Goal: Obtain resource: Download file/media

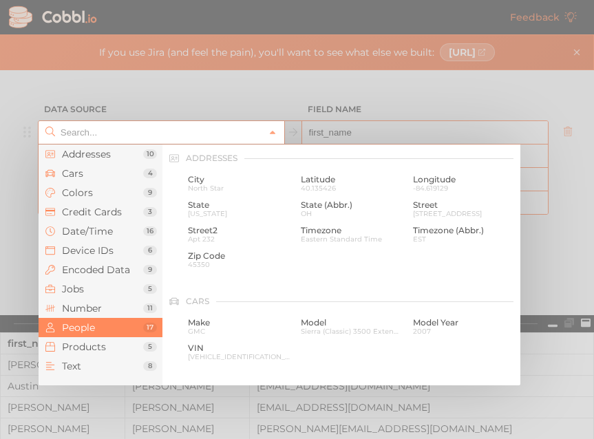
scroll to position [1061, 0]
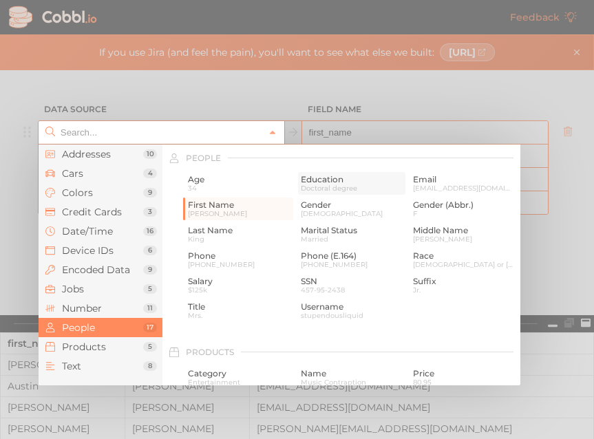
click at [316, 182] on span "Education" at bounding box center [352, 180] width 103 height 10
type input "People › Education"
type input "education"
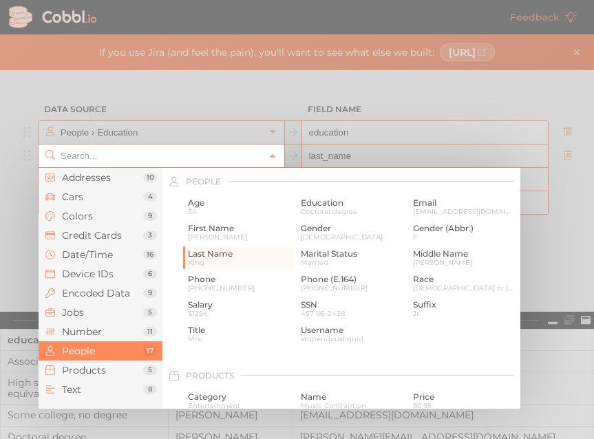
click at [84, 155] on input "text" at bounding box center [161, 156] width 208 height 23
click at [329, 256] on span "Marital Status" at bounding box center [352, 254] width 103 height 10
type input "People › Marital Status"
type input "marital_status"
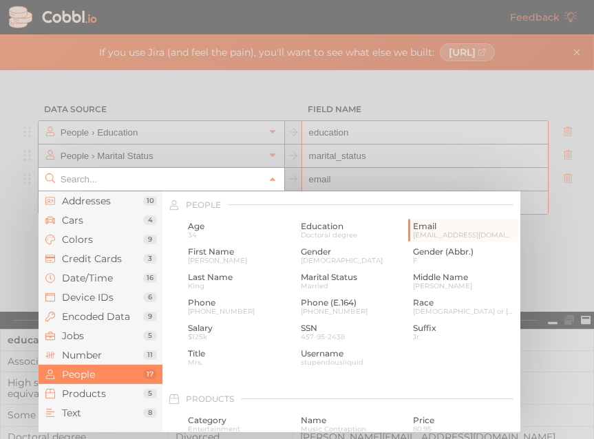
click at [92, 178] on input "text" at bounding box center [161, 179] width 208 height 23
click at [422, 256] on span "Gender (Abbr.)" at bounding box center [464, 252] width 103 height 10
type input "People › Gender (Abbr.)"
type input "gender_abbr"
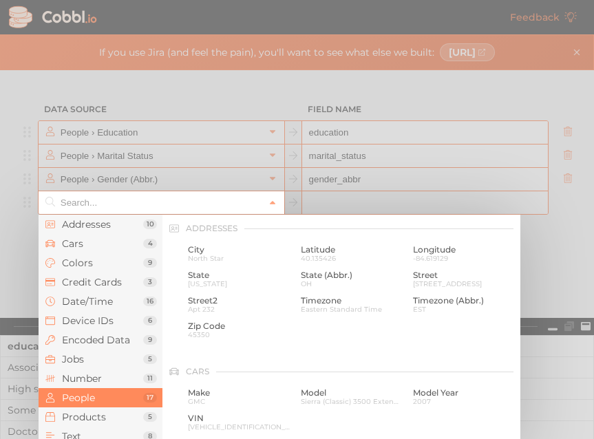
click at [128, 206] on input "text" at bounding box center [161, 202] width 208 height 23
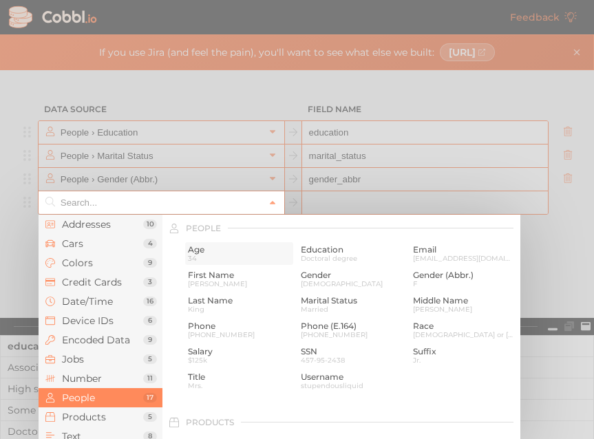
click at [204, 252] on span "Age" at bounding box center [239, 250] width 103 height 10
type input "People › Age"
type input "age"
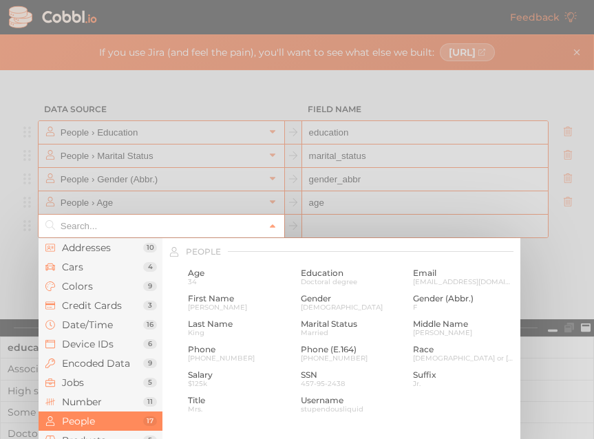
click at [211, 231] on input "text" at bounding box center [161, 226] width 208 height 23
click at [98, 402] on span "Number" at bounding box center [102, 402] width 81 height 11
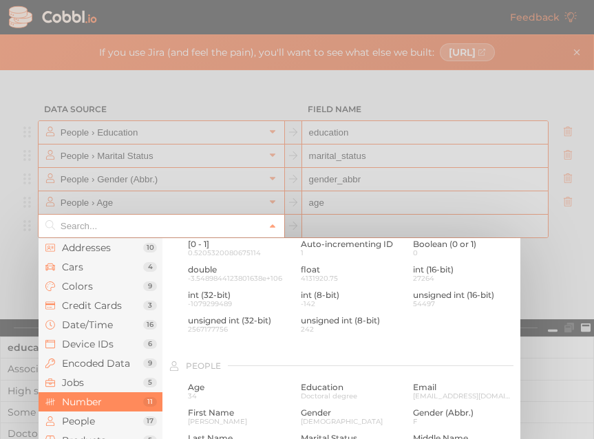
scroll to position [917, 0]
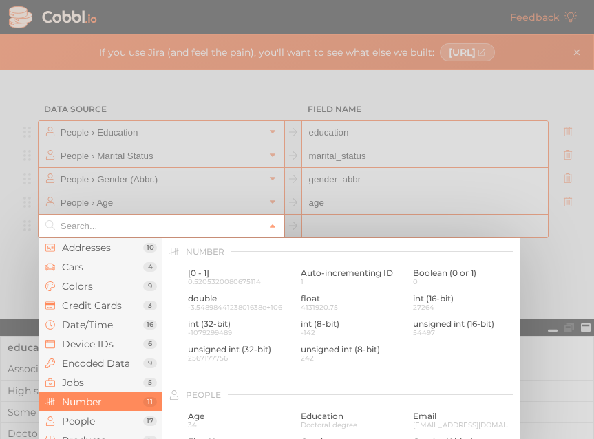
drag, startPoint x: 422, startPoint y: 245, endPoint x: 410, endPoint y: 183, distance: 63.8
click at [284, 215] on div "Addresses 10 Cars 4 Colors 9 Credit Cards 3 Date/Time 16 Device IDs 6 Encoded D…" at bounding box center [162, 226] width 246 height 23
click at [80, 421] on span "People" at bounding box center [102, 421] width 81 height 11
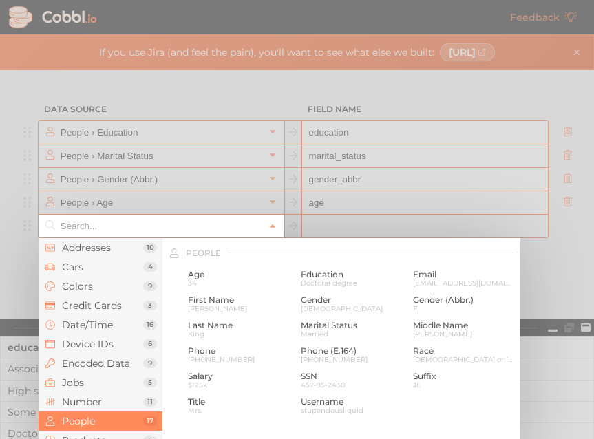
scroll to position [1061, 0]
click at [79, 435] on span "Products" at bounding box center [102, 440] width 81 height 11
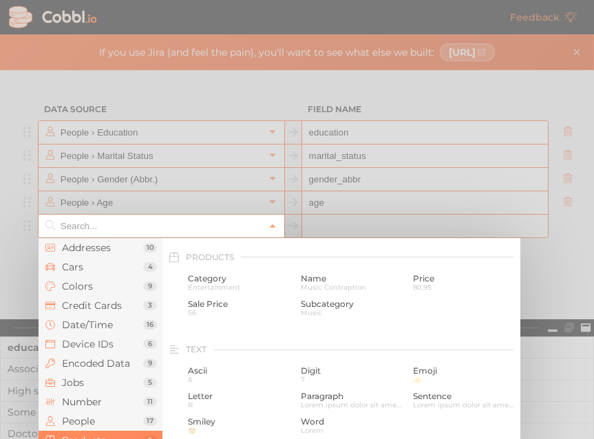
scroll to position [1255, 0]
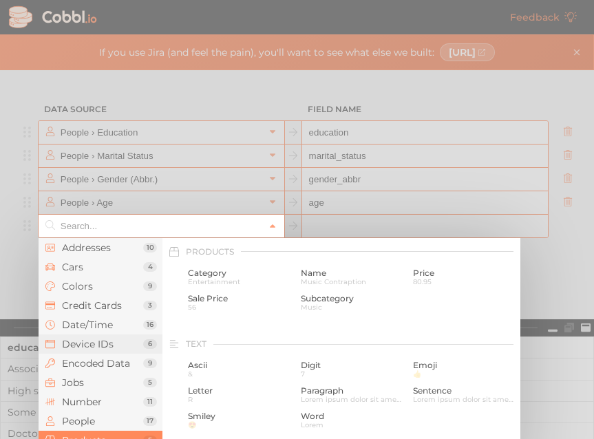
click at [109, 342] on span "Device IDs" at bounding box center [102, 344] width 81 height 11
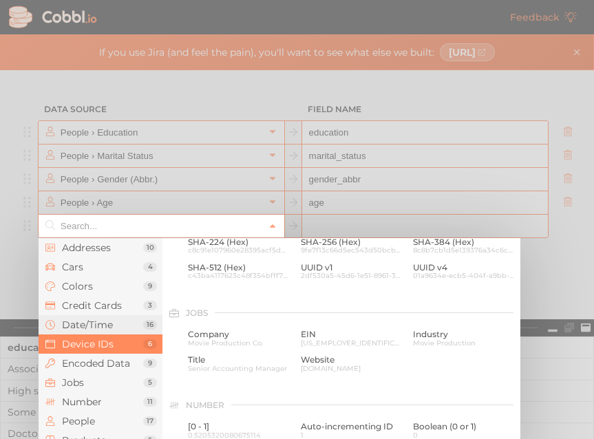
scroll to position [614, 0]
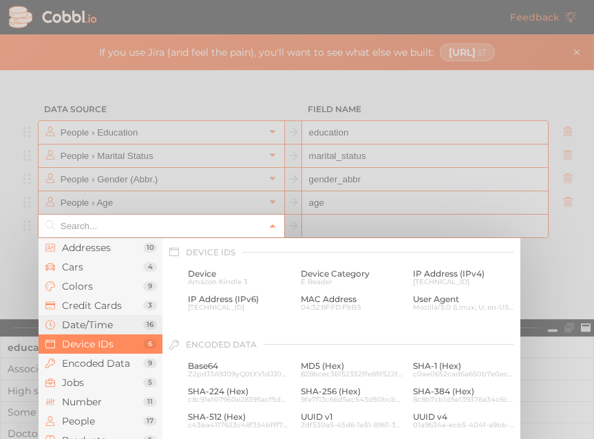
click at [101, 329] on span "Date/Time" at bounding box center [102, 325] width 81 height 11
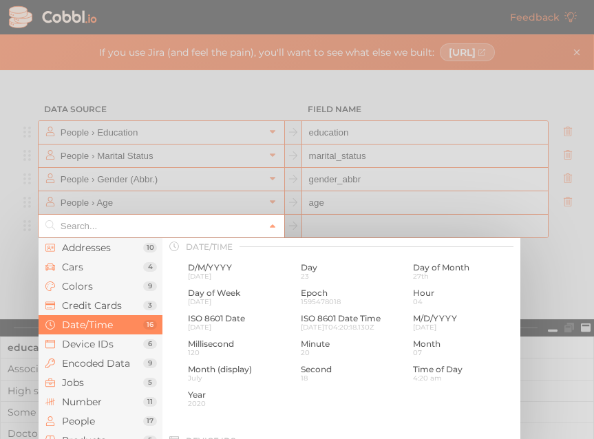
scroll to position [420, 0]
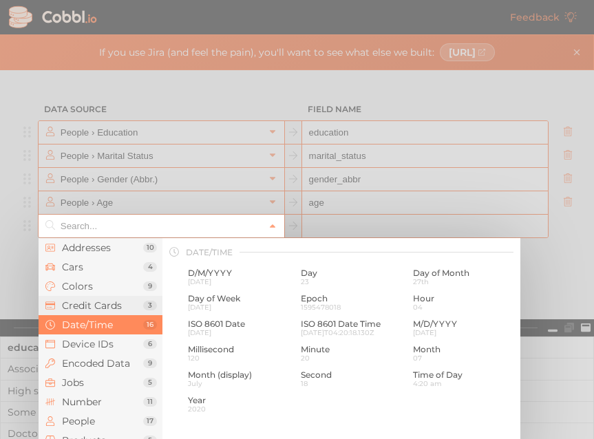
click at [98, 303] on span "Credit Cards" at bounding box center [102, 305] width 81 height 11
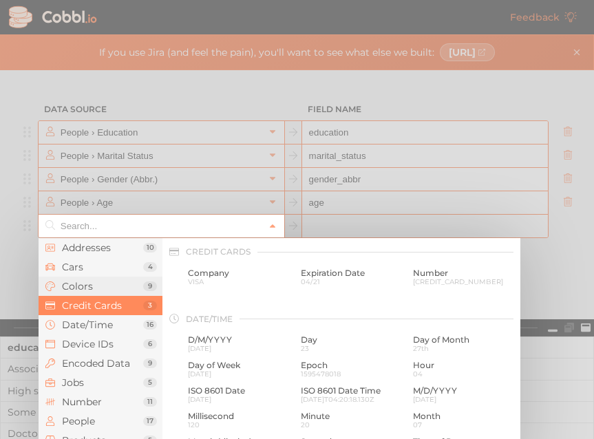
click at [96, 286] on span "Colors" at bounding box center [102, 286] width 81 height 11
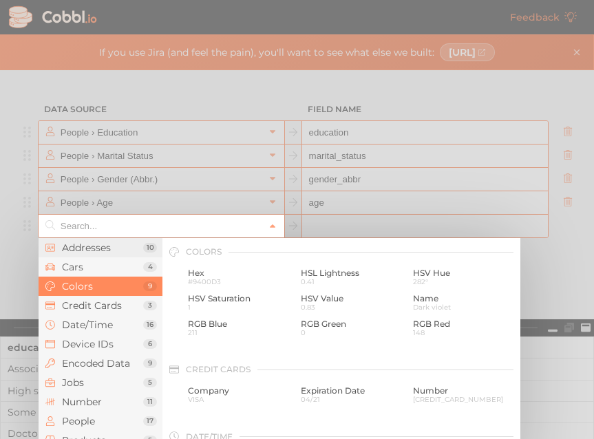
click at [98, 249] on span "Addresses" at bounding box center [102, 247] width 81 height 11
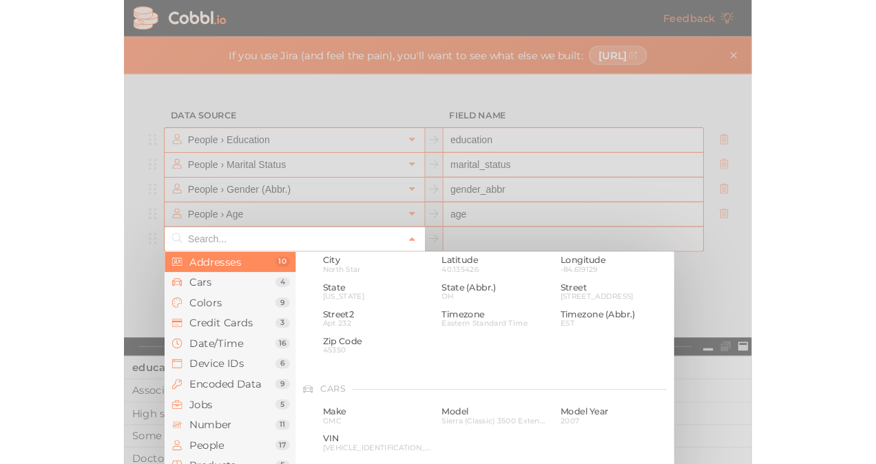
scroll to position [0, 0]
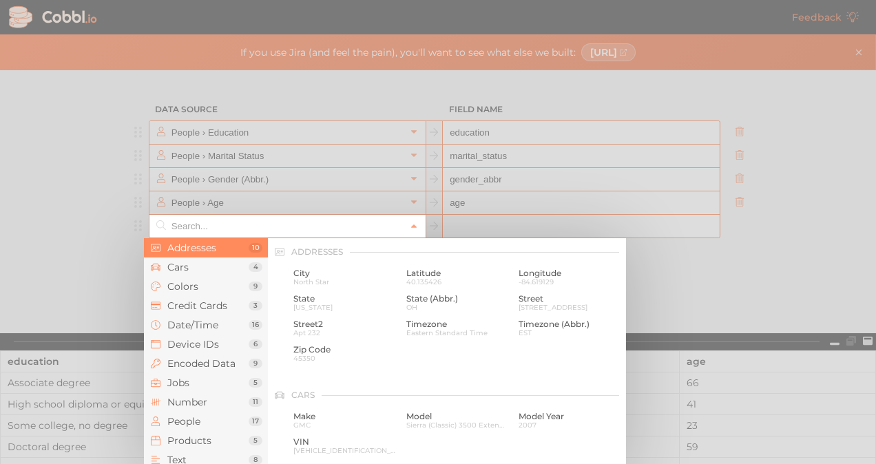
drag, startPoint x: 382, startPoint y: 247, endPoint x: 472, endPoint y: 207, distance: 98.0
click at [426, 215] on div "Addresses 10 Cars 4 Colors 9 Credit Cards 3 Date/Time 16 Device IDs 6 Encoded D…" at bounding box center [287, 226] width 276 height 23
click at [198, 409] on li "Number 11" at bounding box center [206, 402] width 124 height 19
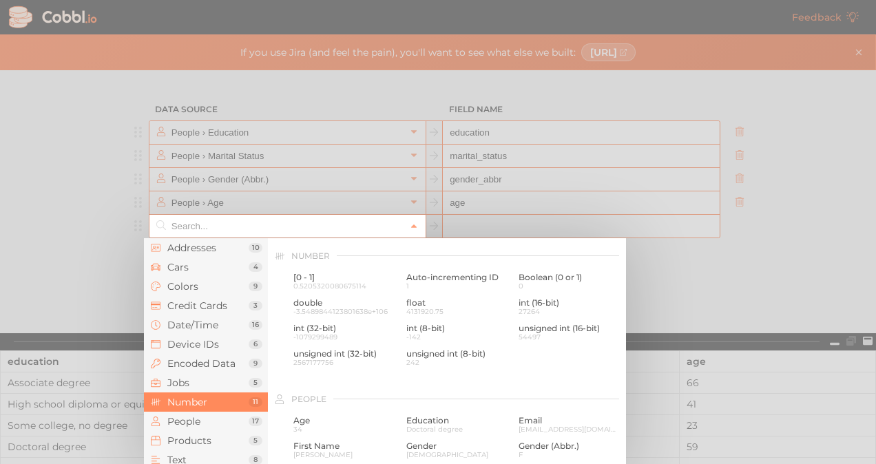
scroll to position [917, 0]
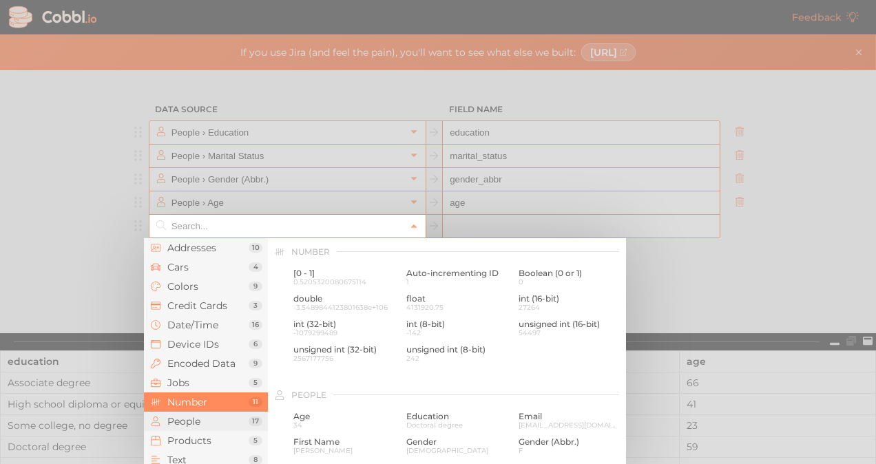
click at [198, 421] on span "People" at bounding box center [207, 421] width 81 height 11
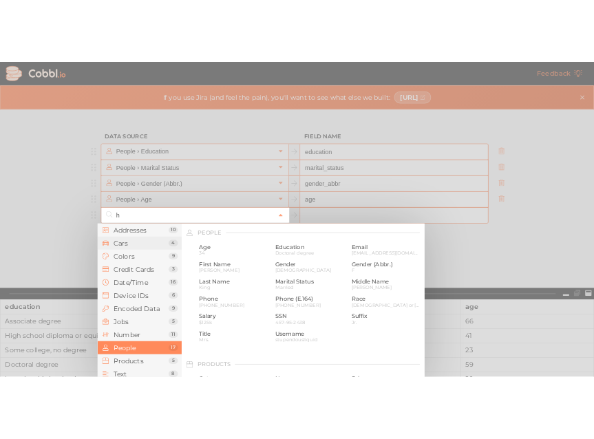
scroll to position [0, 0]
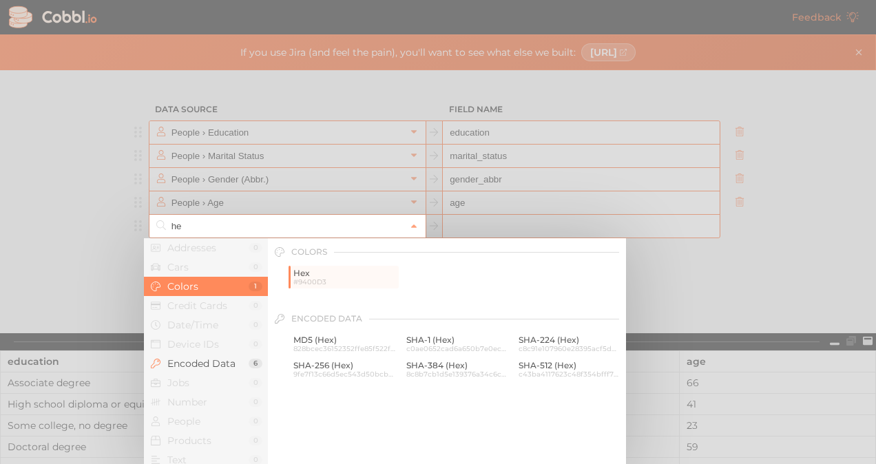
type input "h"
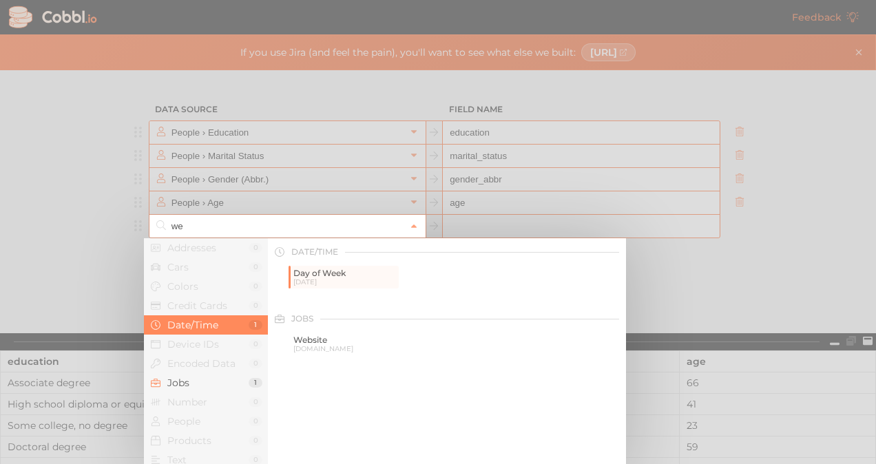
type input "w"
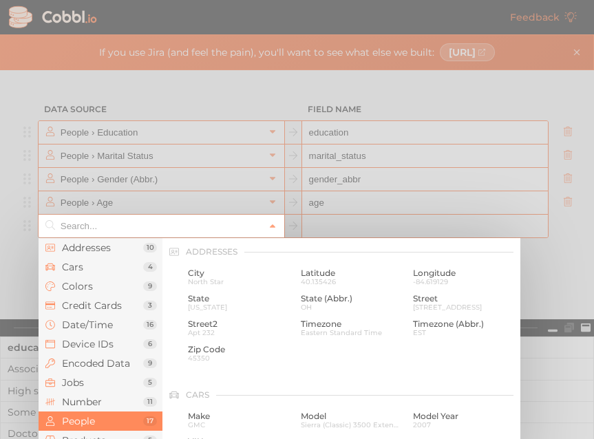
scroll to position [1061, 0]
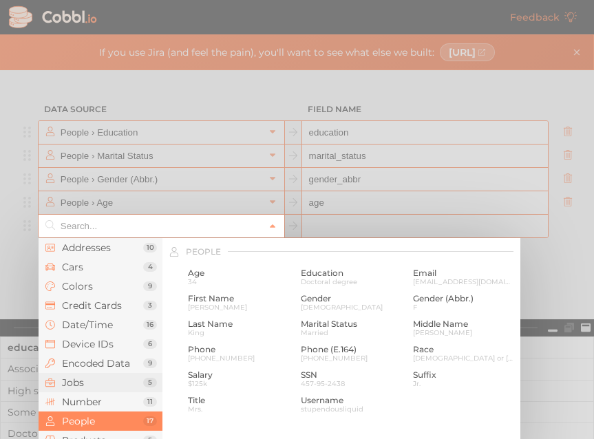
click at [92, 385] on span "Jobs" at bounding box center [102, 382] width 81 height 11
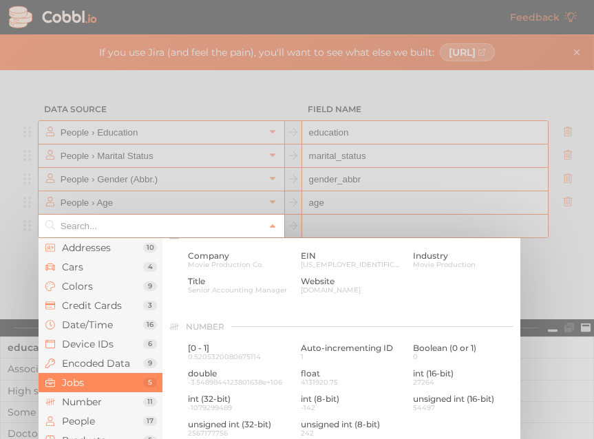
scroll to position [824, 0]
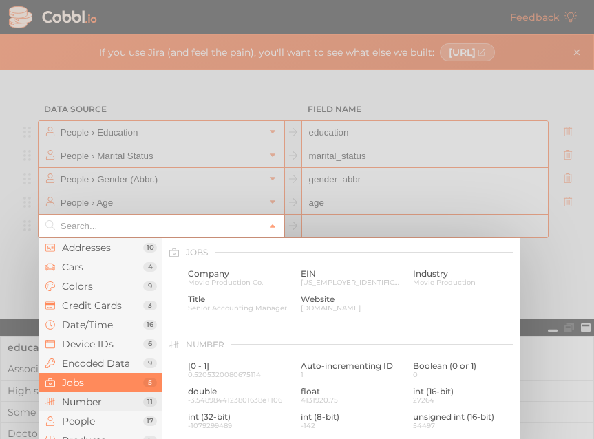
click at [96, 403] on span "Number" at bounding box center [102, 402] width 81 height 11
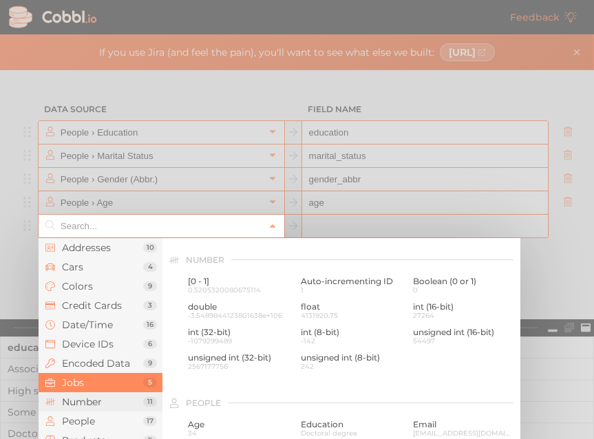
scroll to position [917, 0]
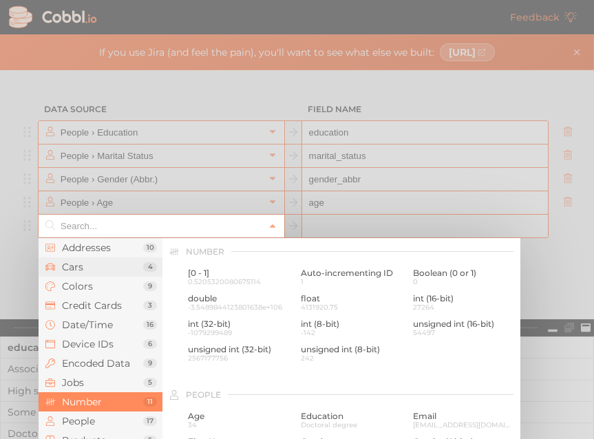
click at [79, 262] on span "Cars" at bounding box center [102, 267] width 81 height 11
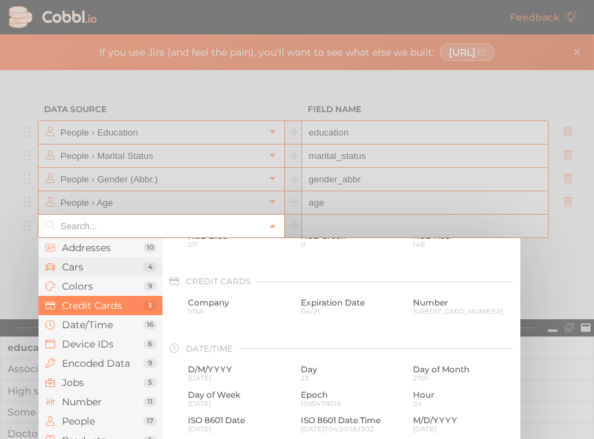
scroll to position [143, 0]
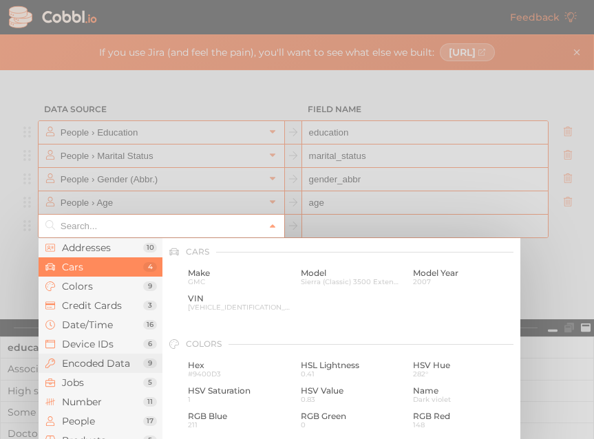
click at [95, 366] on span "Encoded Data" at bounding box center [102, 363] width 81 height 11
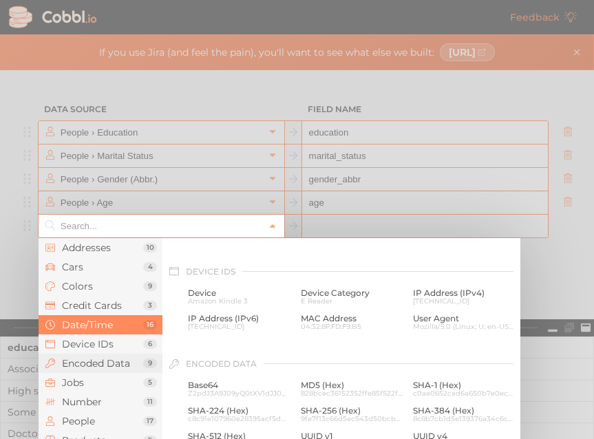
scroll to position [707, 0]
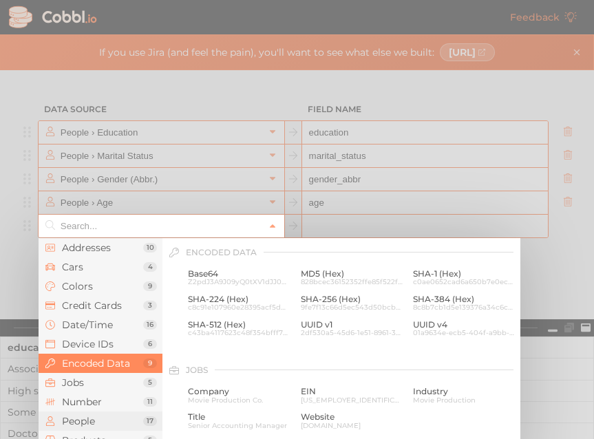
click at [94, 418] on span "People" at bounding box center [102, 421] width 81 height 11
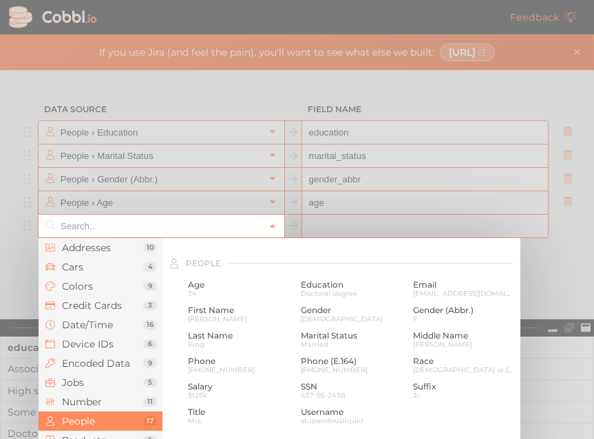
scroll to position [1061, 0]
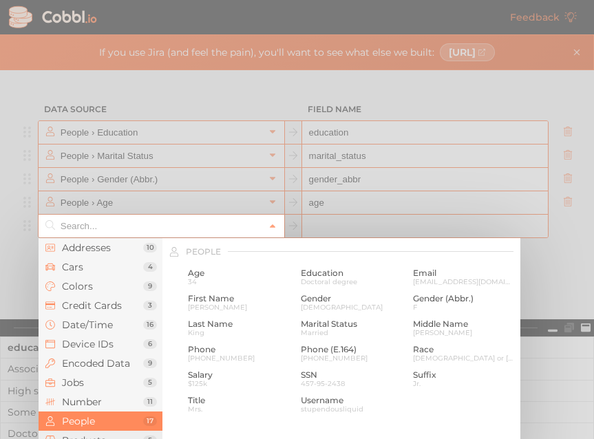
click at [90, 434] on li "Products 5" at bounding box center [101, 440] width 124 height 19
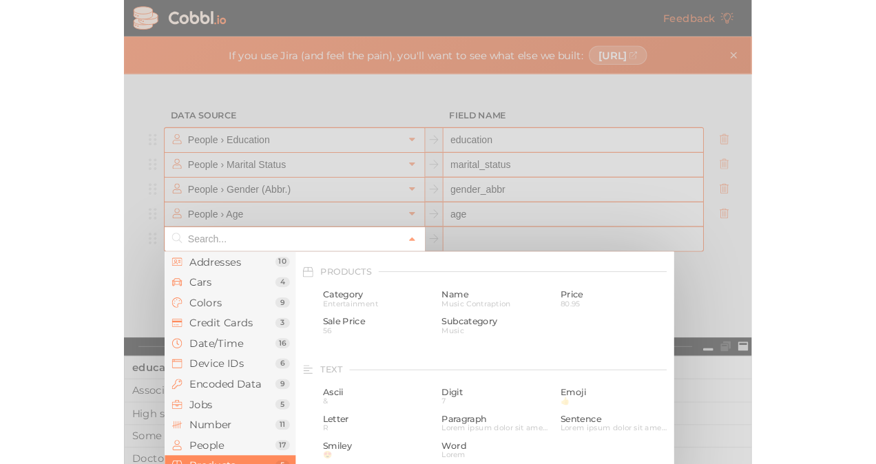
scroll to position [1255, 0]
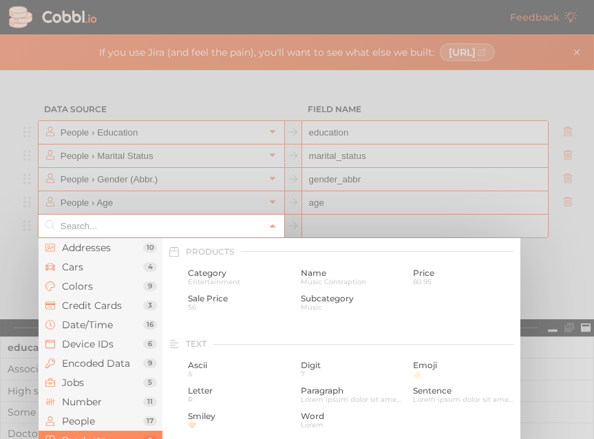
drag, startPoint x: 489, startPoint y: 246, endPoint x: 481, endPoint y: 229, distance: 19.1
click at [284, 229] on div "Addresses 10 Cars 4 Colors 9 Credit Cards 3 Date/Time 16 Device IDs 6 Encoded D…" at bounding box center [162, 226] width 246 height 23
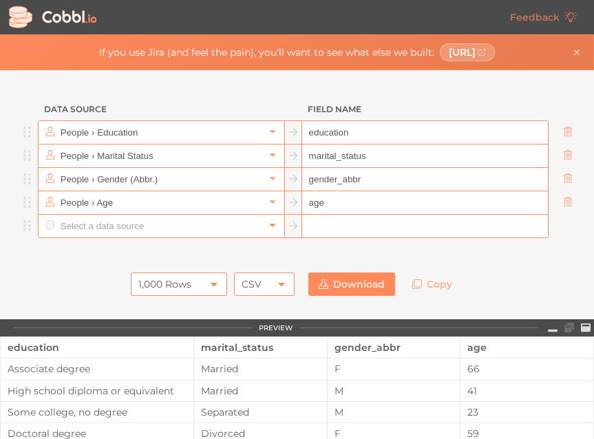
click at [267, 231] on link at bounding box center [272, 226] width 17 height 14
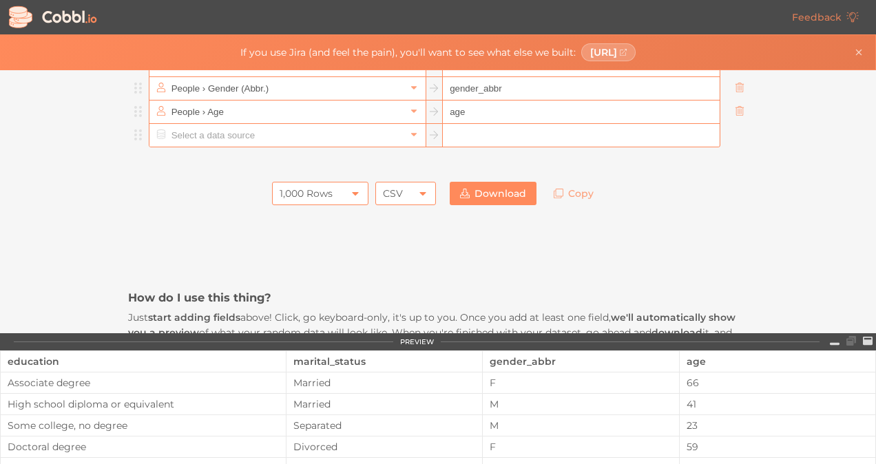
scroll to position [103, 0]
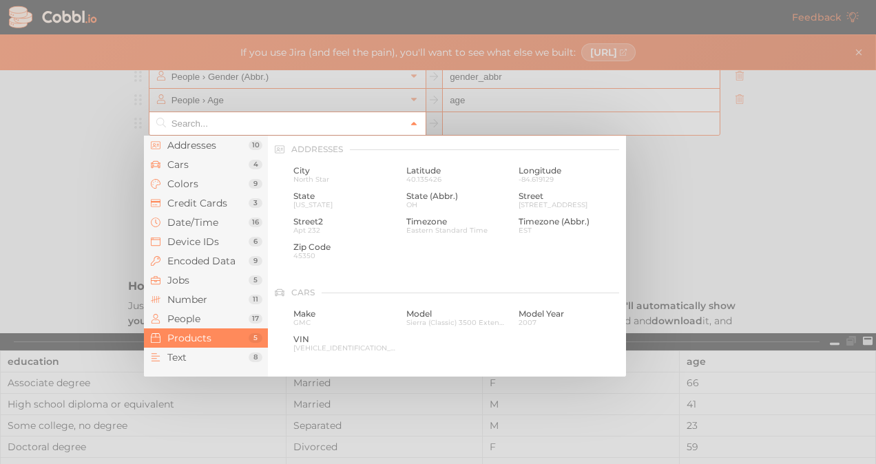
click at [409, 124] on icon at bounding box center [414, 124] width 10 height 10
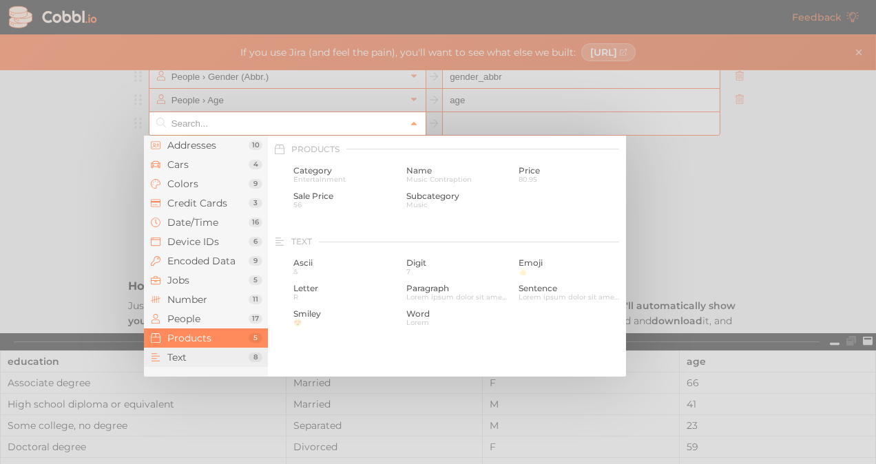
click at [206, 349] on li "Text 8" at bounding box center [206, 357] width 124 height 19
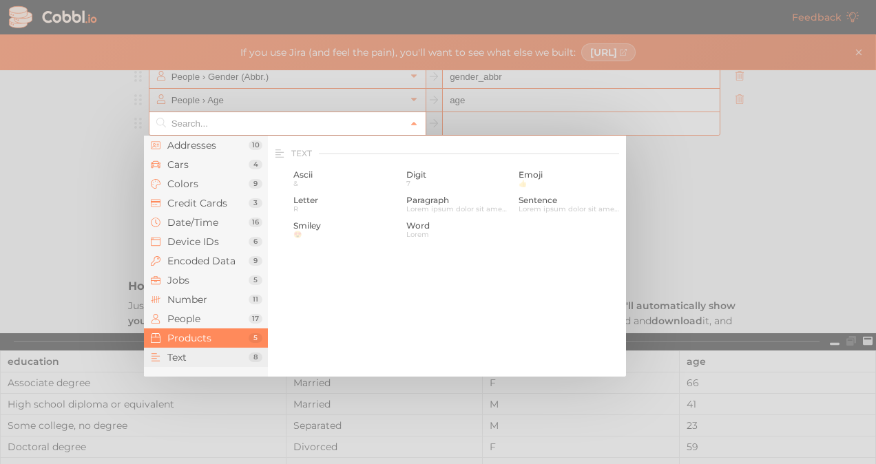
scroll to position [1347, 0]
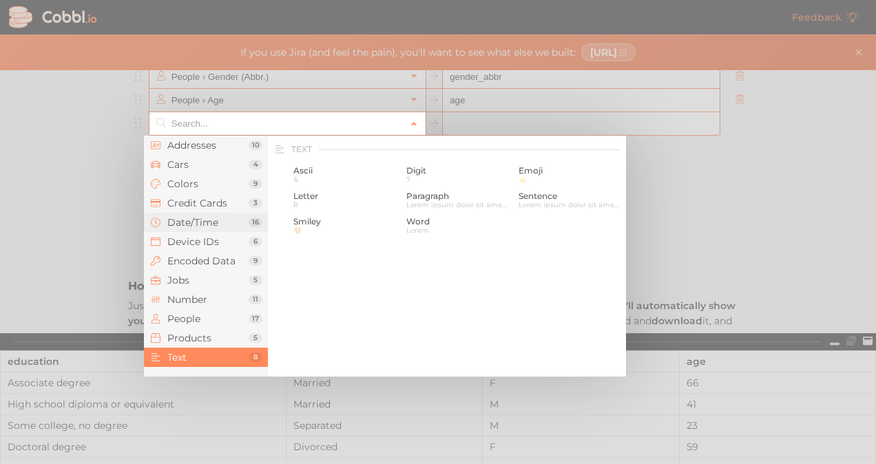
click at [198, 221] on span "Date/Time" at bounding box center [207, 222] width 81 height 11
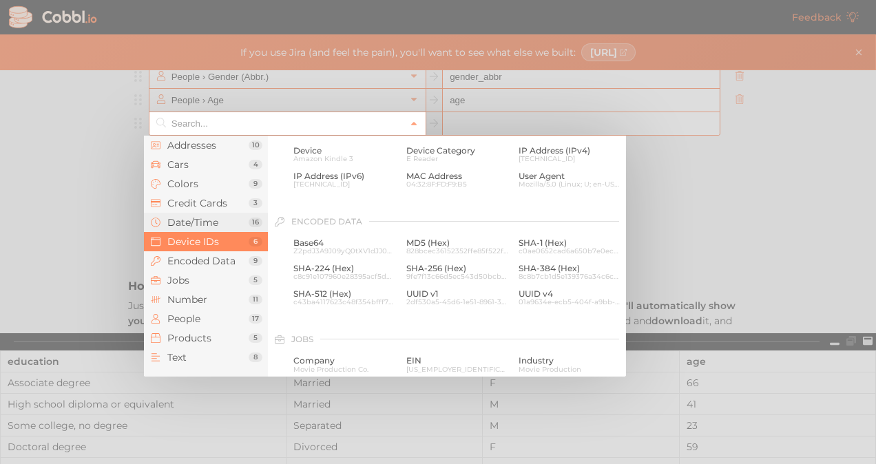
scroll to position [420, 0]
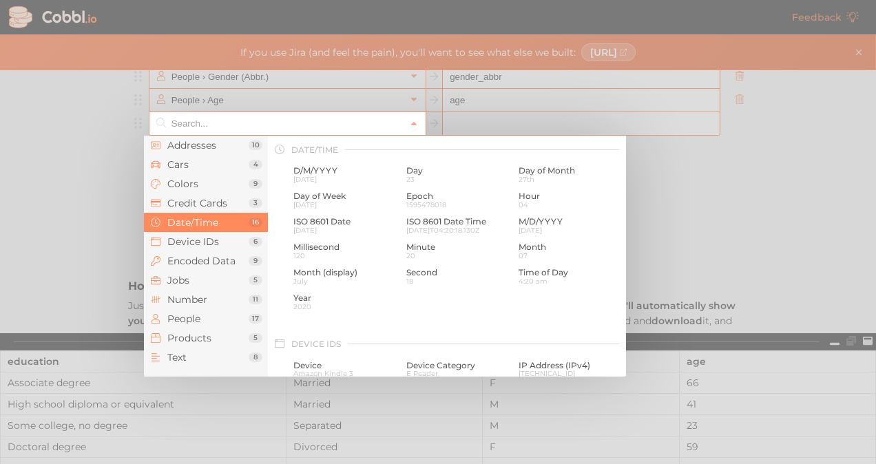
click at [594, 151] on div at bounding box center [438, 232] width 876 height 464
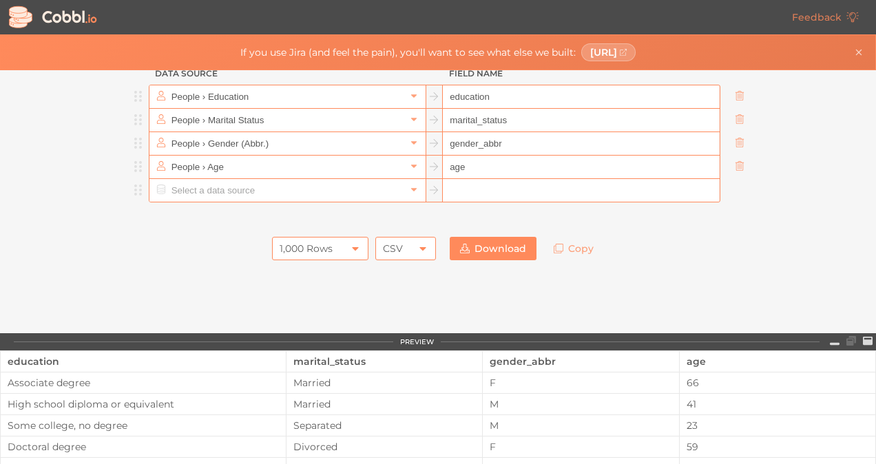
scroll to position [0, 0]
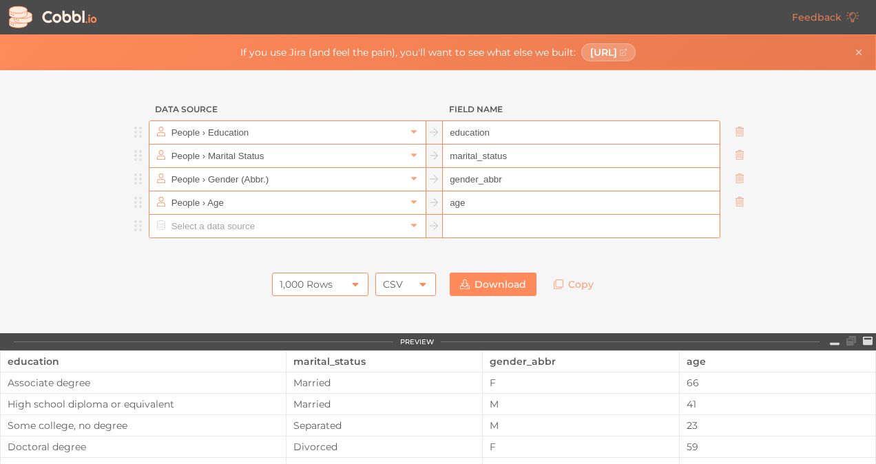
click at [352, 283] on icon at bounding box center [355, 284] width 6 height 3
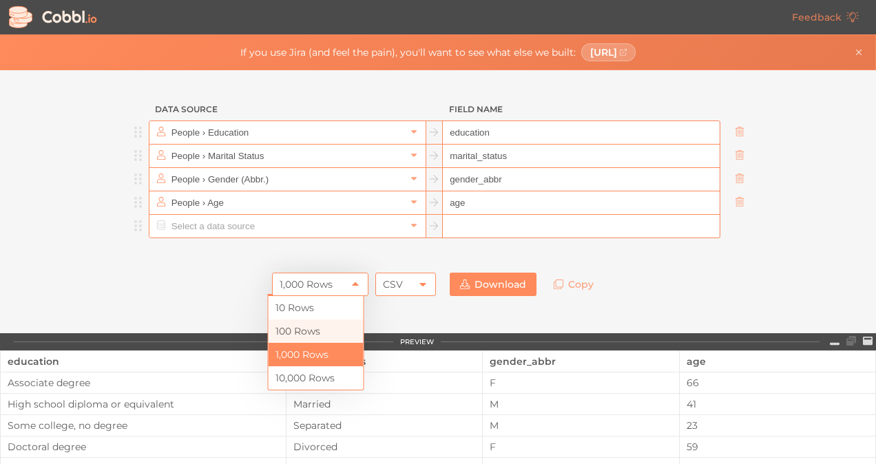
click at [319, 330] on li "100 Rows" at bounding box center [316, 331] width 95 height 23
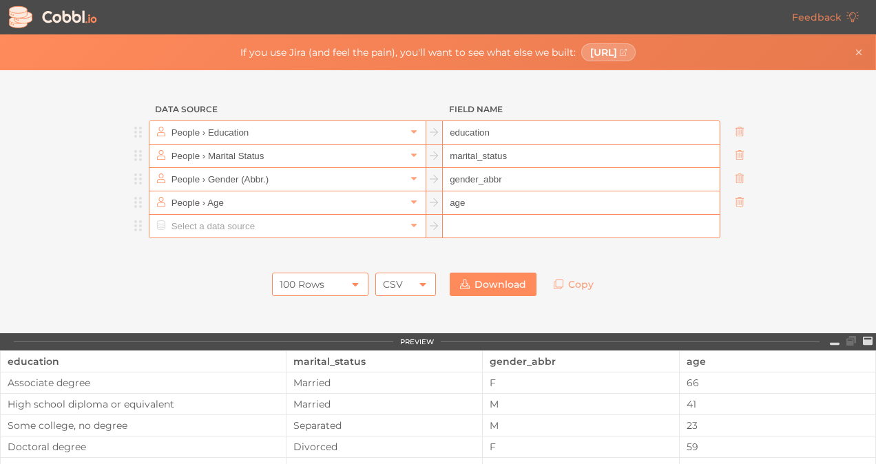
click at [467, 280] on link "Download" at bounding box center [493, 284] width 87 height 23
